Goal: Transaction & Acquisition: Purchase product/service

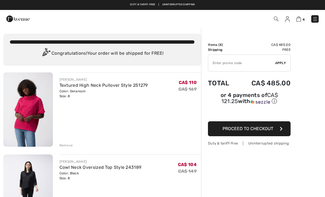
click at [242, 62] on input "TEXT" at bounding box center [242, 63] width 67 height 17
type input "EXTRA15"
click at [281, 64] on span "Apply" at bounding box center [281, 62] width 11 height 5
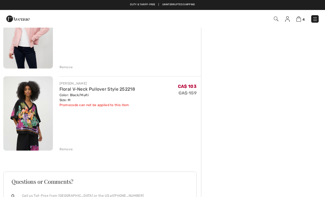
scroll to position [242, 0]
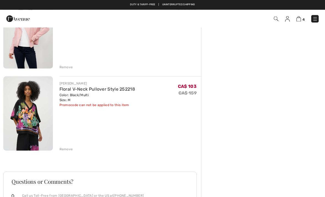
click at [26, 117] on img at bounding box center [28, 113] width 50 height 74
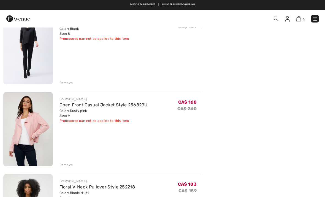
scroll to position [135, 0]
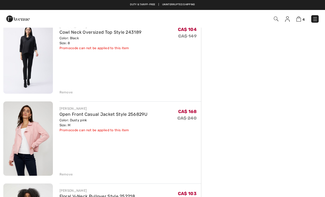
click at [23, 146] on img at bounding box center [28, 138] width 50 height 74
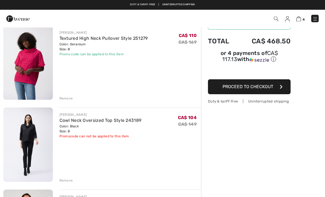
scroll to position [47, 0]
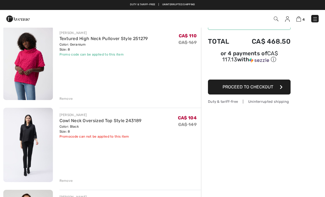
click at [25, 138] on img at bounding box center [28, 145] width 50 height 74
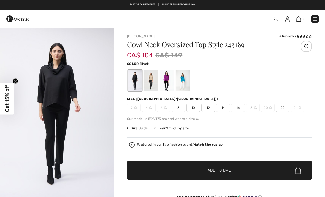
checkbox input "true"
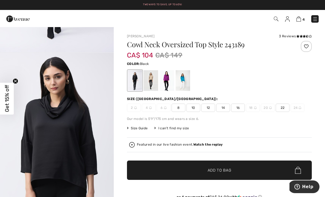
scroll to position [143, 0]
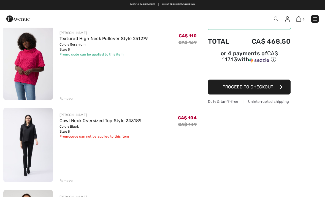
click at [65, 181] on div "Remove" at bounding box center [67, 180] width 14 height 5
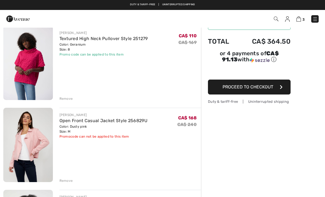
click at [31, 60] on img at bounding box center [28, 63] width 50 height 74
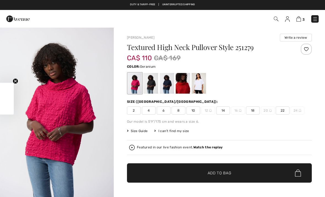
checkbox input "true"
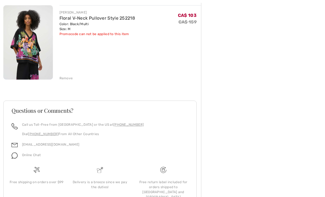
scroll to position [238, 0]
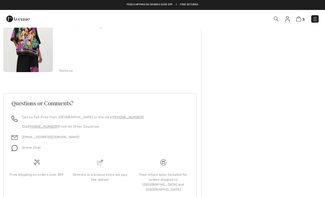
click at [18, 178] on div "Free shipping on orders over $99" at bounding box center [36, 179] width 63 height 40
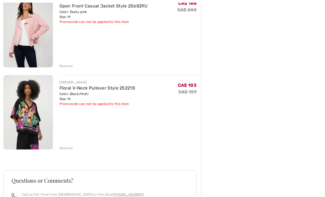
scroll to position [161, 0]
